Goal: Information Seeking & Learning: Learn about a topic

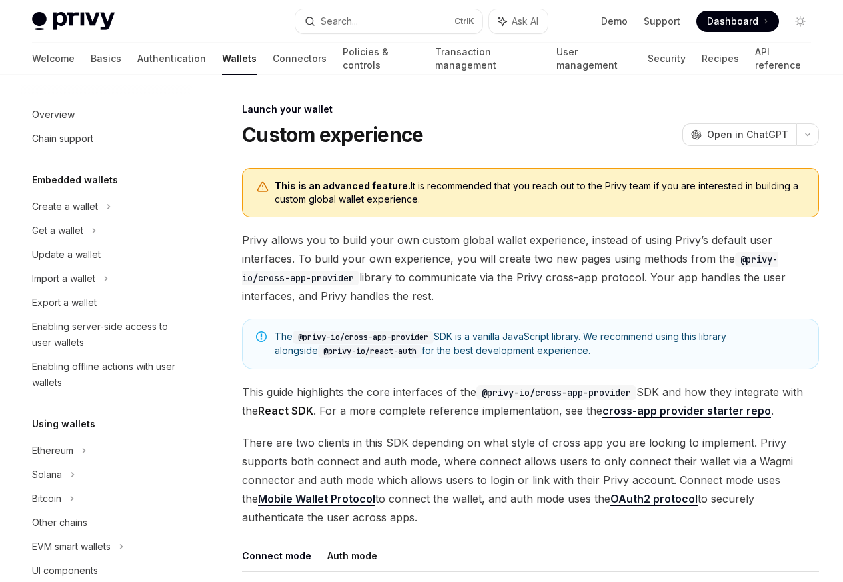
scroll to position [611, 0]
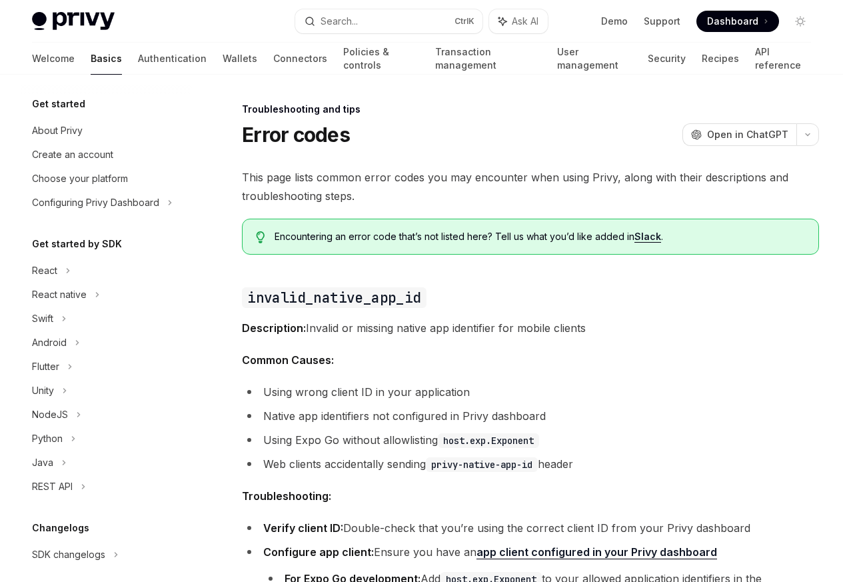
scroll to position [127, 0]
